Goal: Navigation & Orientation: Find specific page/section

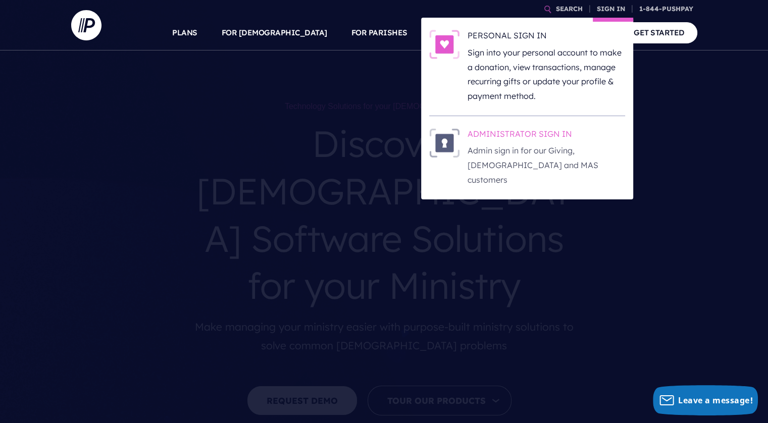
click at [526, 132] on h6 "ADMINISTRATOR SIGN IN" at bounding box center [547, 135] width 158 height 15
click at [604, 8] on link "SIGN IN" at bounding box center [611, 9] width 36 height 18
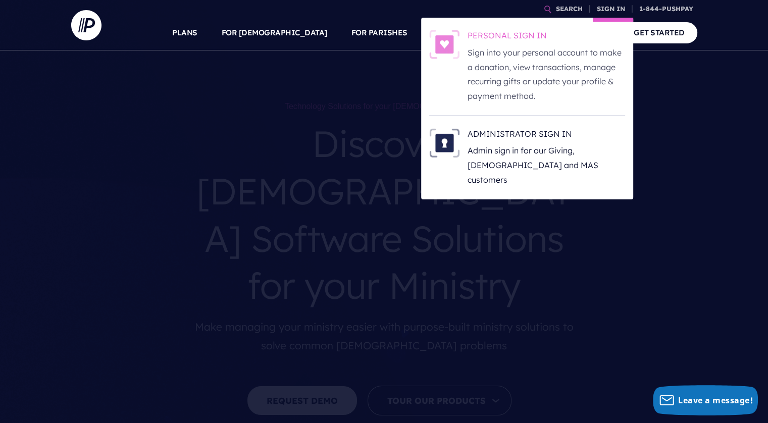
click at [540, 68] on p "Sign into your personal account to make a donation, view transactions, manage r…" at bounding box center [547, 74] width 158 height 58
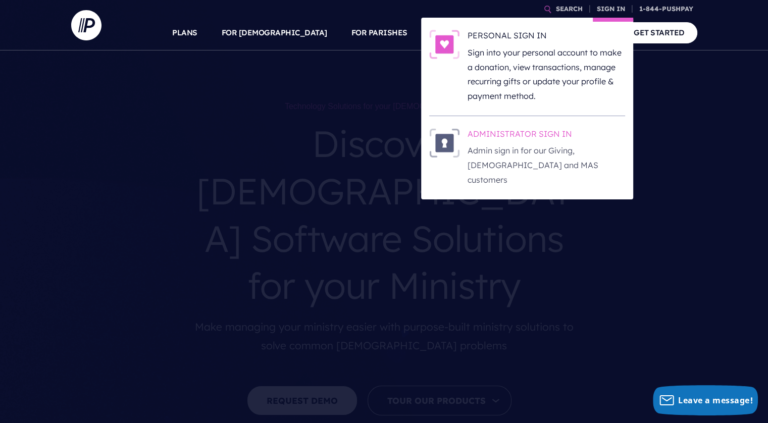
click at [557, 151] on p "Admin sign in for our Giving, [DEMOGRAPHIC_DATA] and MAS customers" at bounding box center [547, 164] width 158 height 43
